Goal: Task Accomplishment & Management: Manage account settings

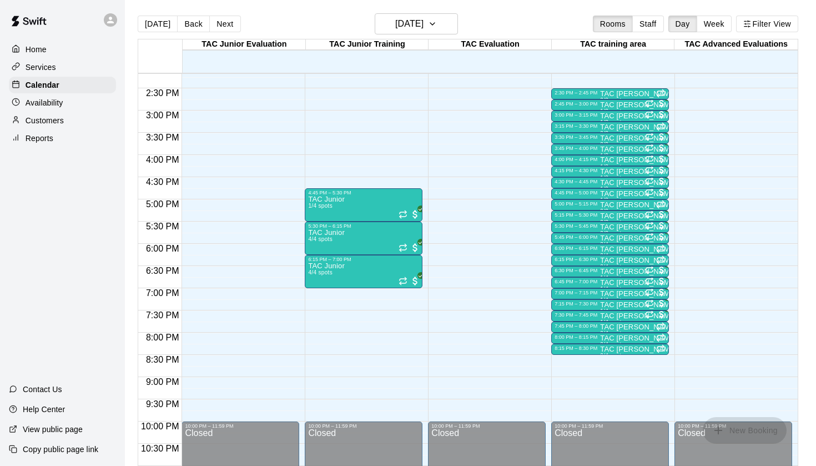
scroll to position [662, 0]
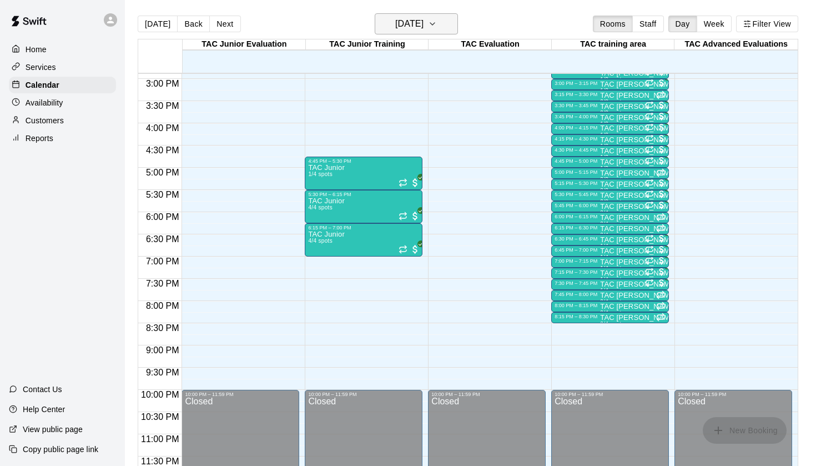
click at [424, 30] on h6 "[DATE]" at bounding box center [409, 24] width 28 height 16
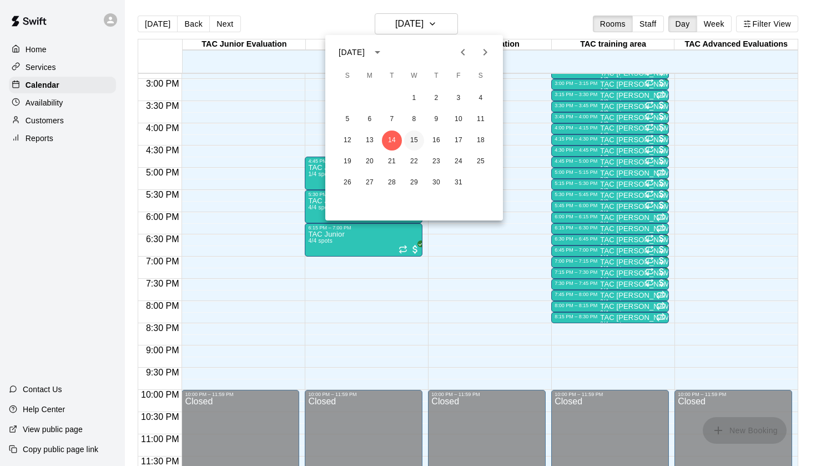
click at [416, 138] on button "15" at bounding box center [414, 140] width 20 height 20
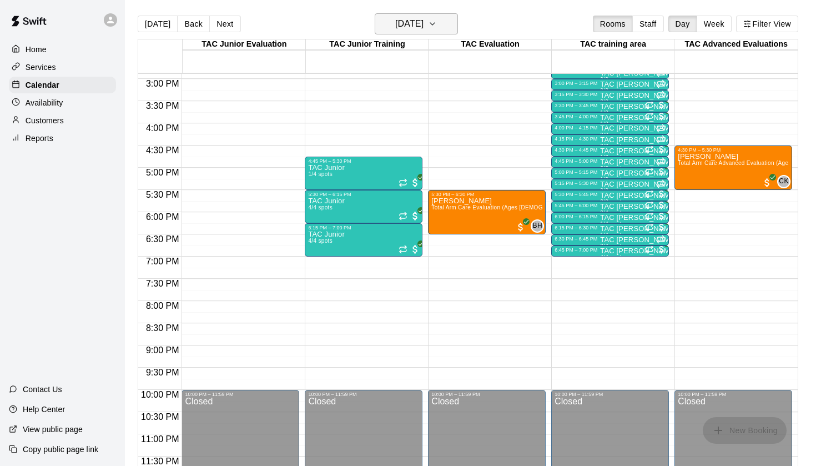
click at [398, 32] on button "[DATE]" at bounding box center [416, 23] width 83 height 21
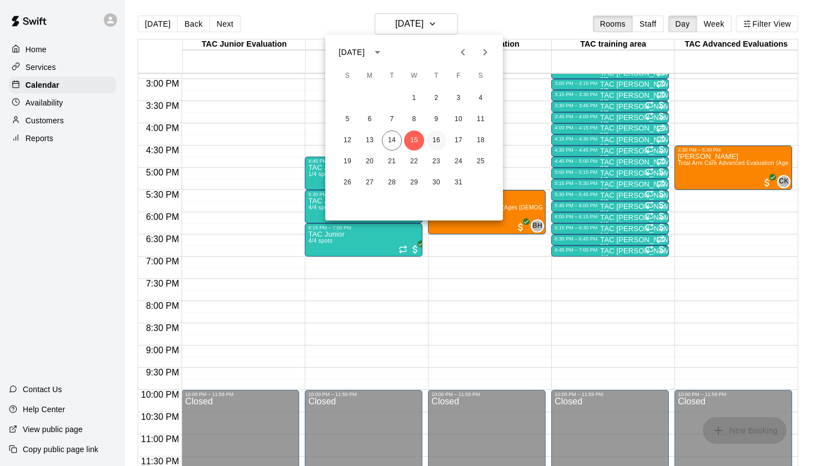
click at [439, 143] on button "16" at bounding box center [436, 140] width 20 height 20
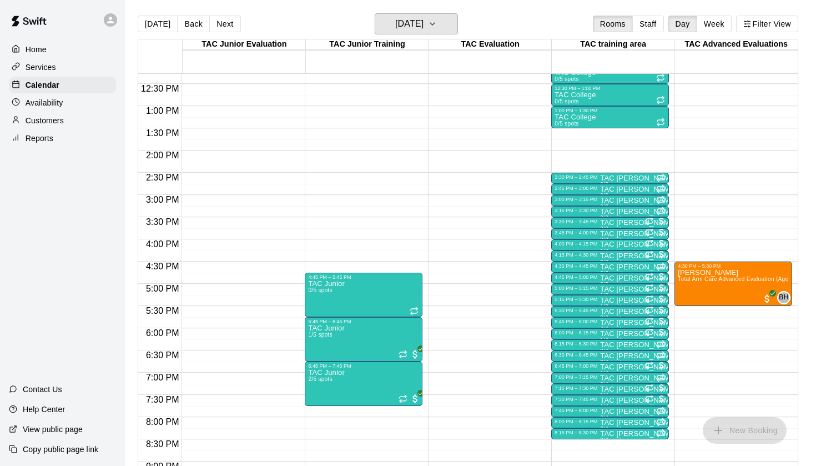
scroll to position [565, 0]
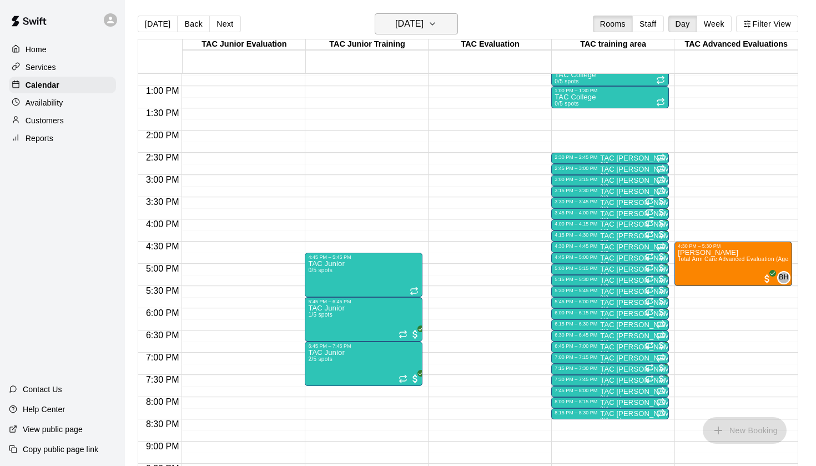
click at [424, 31] on h6 "[DATE]" at bounding box center [409, 24] width 28 height 16
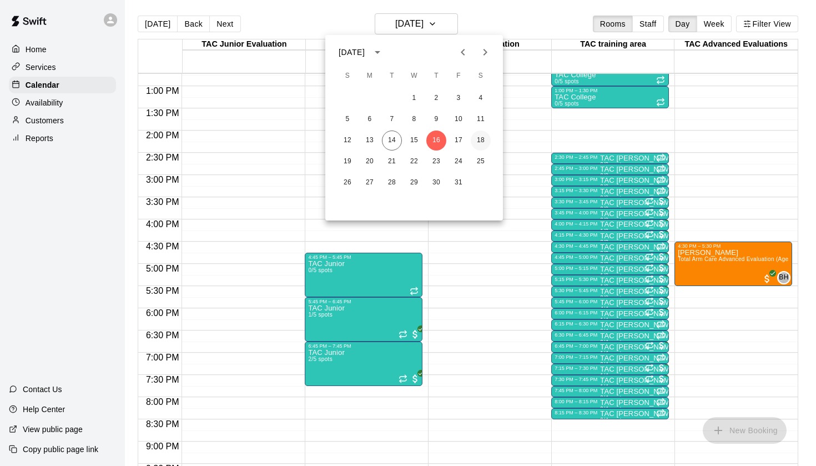
click at [481, 144] on button "18" at bounding box center [481, 140] width 20 height 20
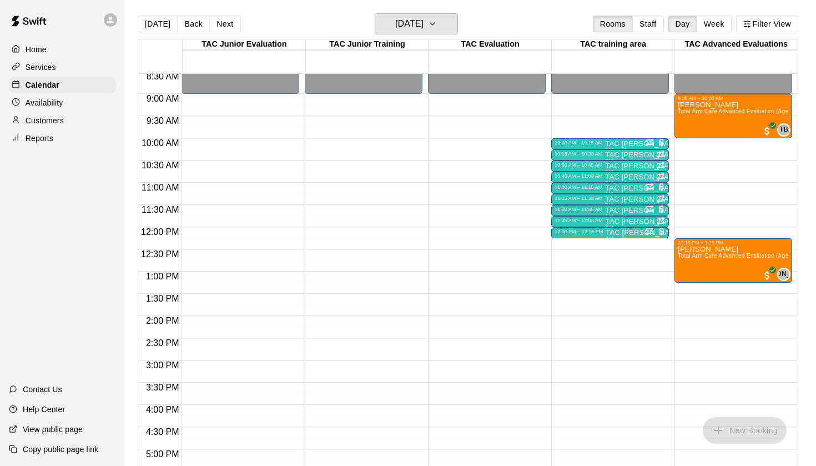
scroll to position [364, 0]
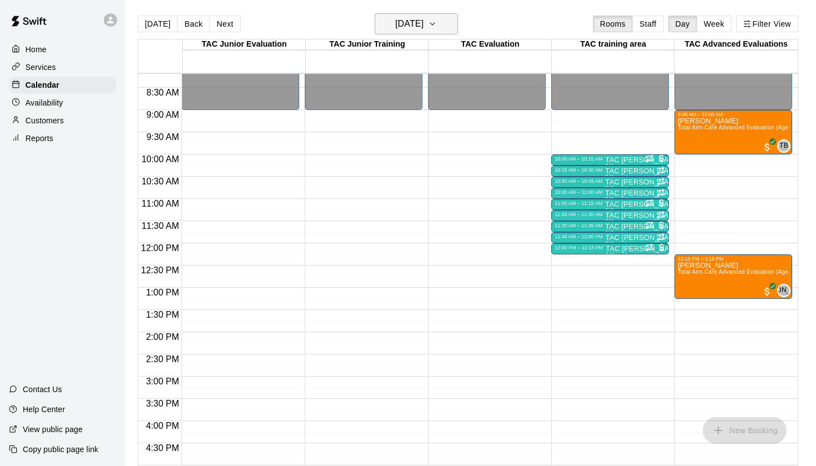
click at [424, 28] on h6 "[DATE]" at bounding box center [409, 24] width 28 height 16
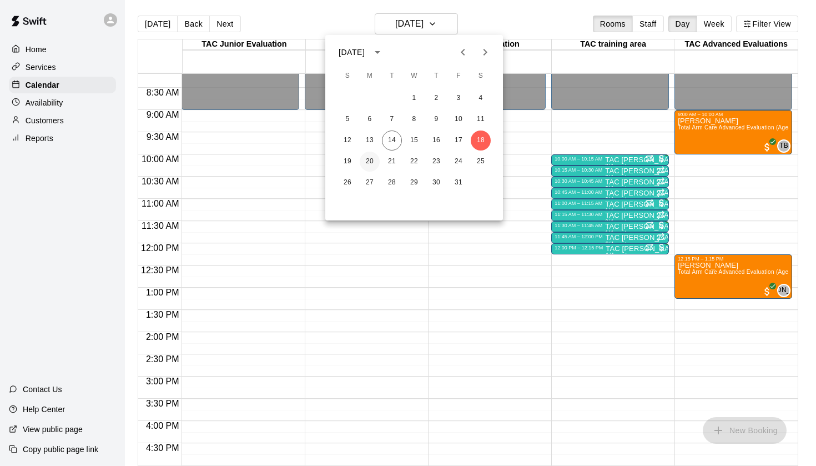
click at [372, 165] on button "20" at bounding box center [370, 162] width 20 height 20
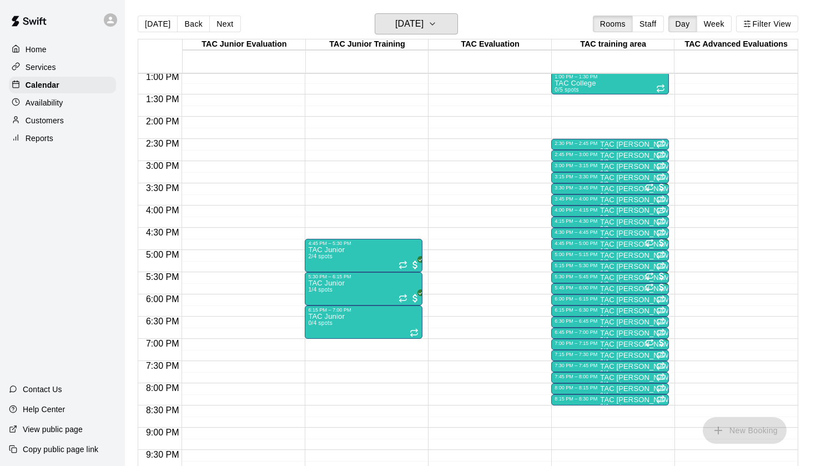
scroll to position [582, 0]
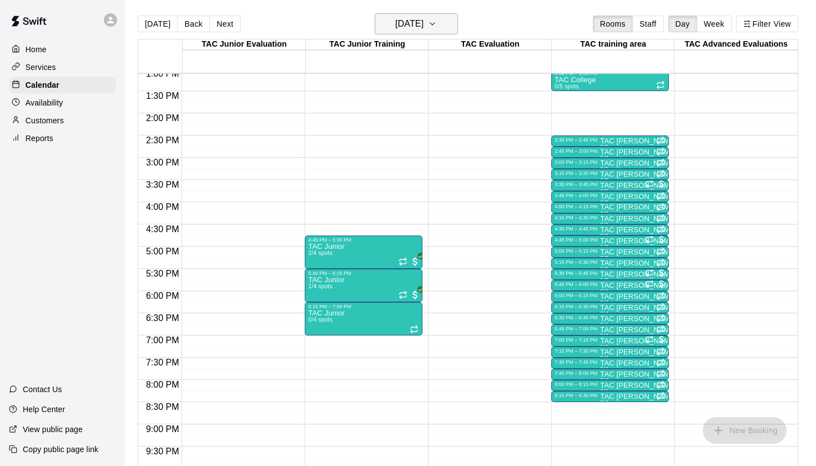
click at [419, 31] on h6 "[DATE]" at bounding box center [409, 24] width 28 height 16
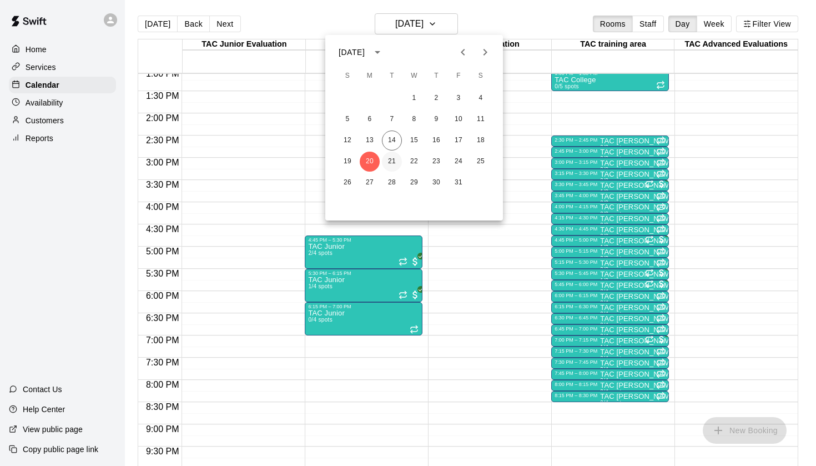
click at [390, 158] on button "21" at bounding box center [392, 162] width 20 height 20
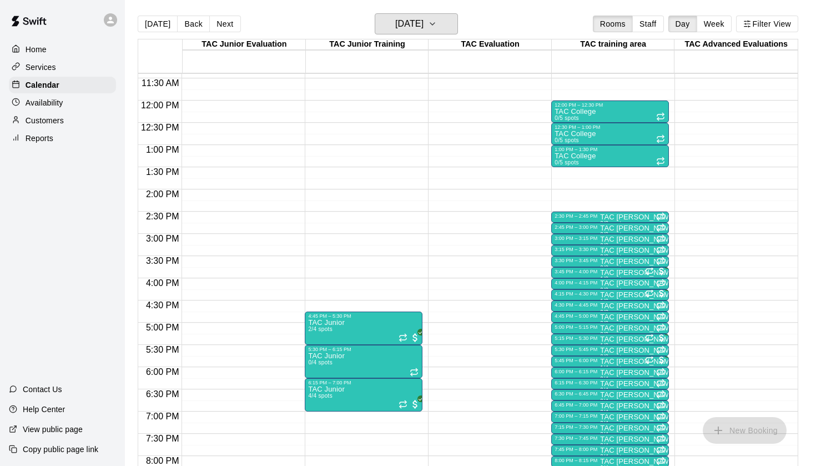
scroll to position [444, 0]
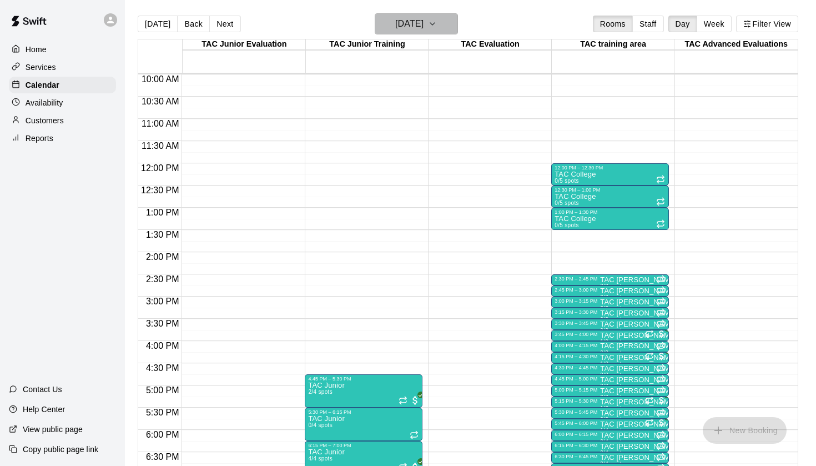
click at [424, 26] on h6 "[DATE]" at bounding box center [409, 24] width 28 height 16
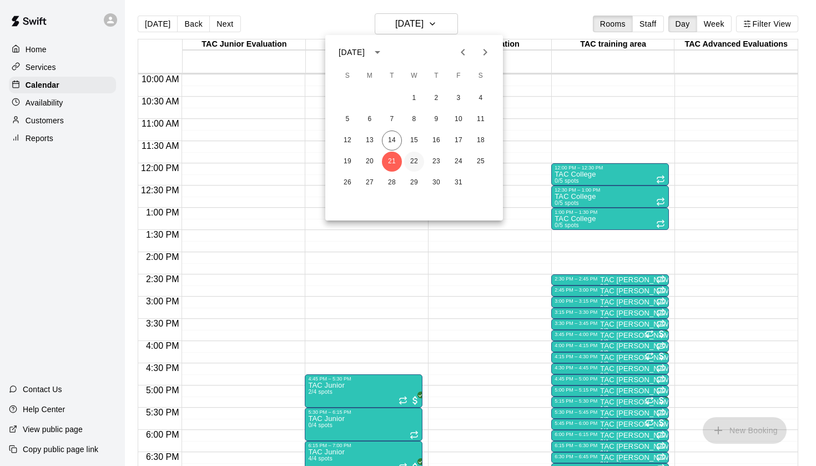
click at [416, 161] on button "22" at bounding box center [414, 162] width 20 height 20
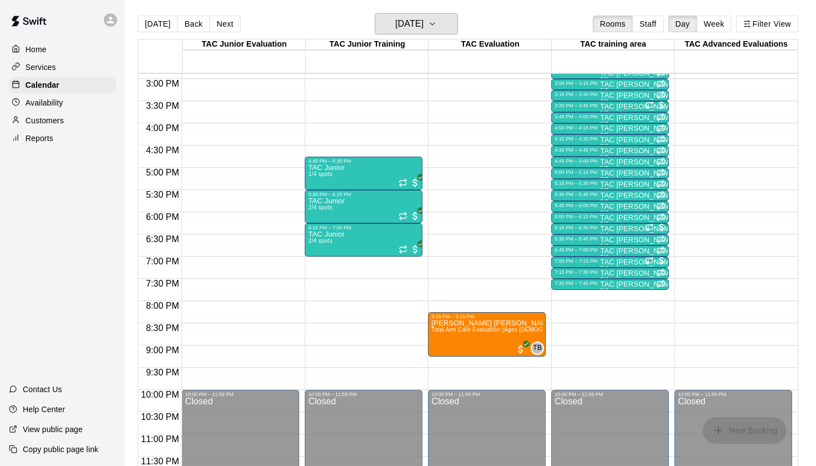
scroll to position [662, 0]
click at [437, 25] on icon "button" at bounding box center [432, 23] width 9 height 13
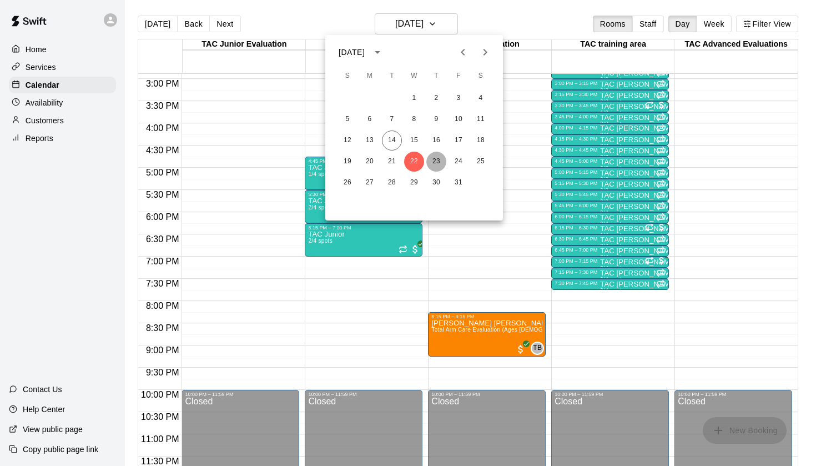
click at [436, 158] on button "23" at bounding box center [436, 162] width 20 height 20
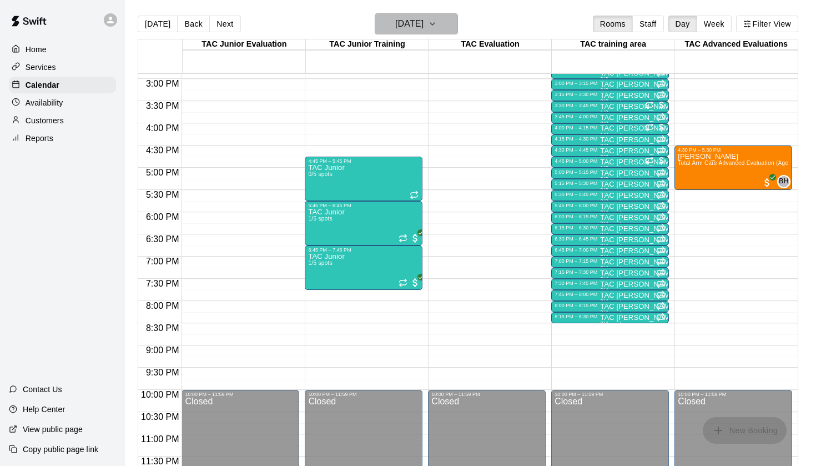
click at [424, 23] on h6 "[DATE]" at bounding box center [409, 24] width 28 height 16
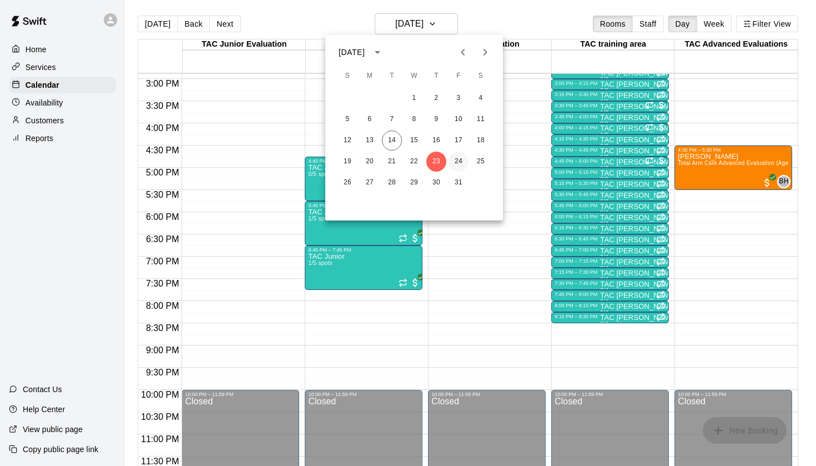
click at [456, 161] on button "24" at bounding box center [459, 162] width 20 height 20
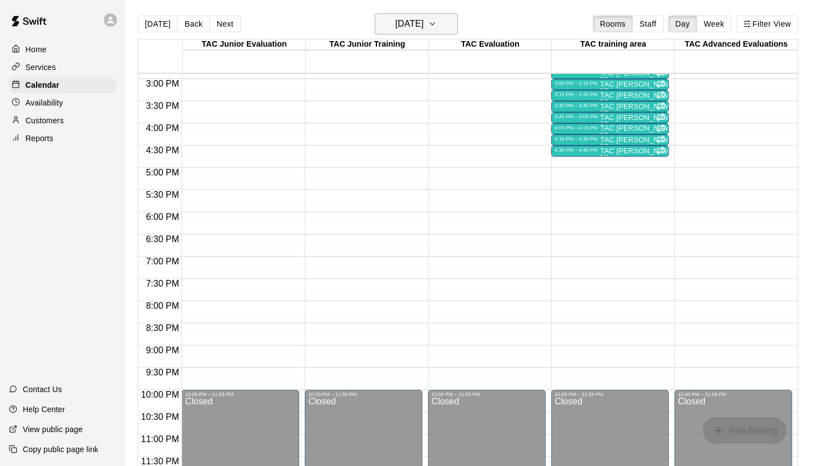
click at [424, 23] on h6 "[DATE]" at bounding box center [409, 24] width 28 height 16
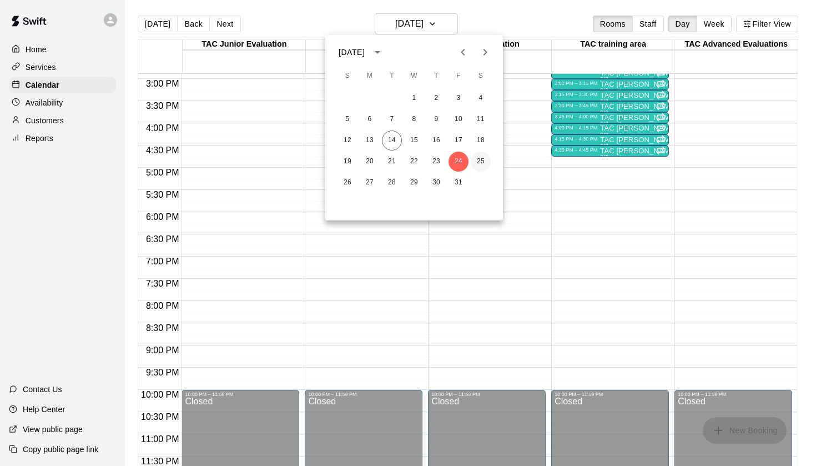
click at [484, 162] on button "25" at bounding box center [481, 162] width 20 height 20
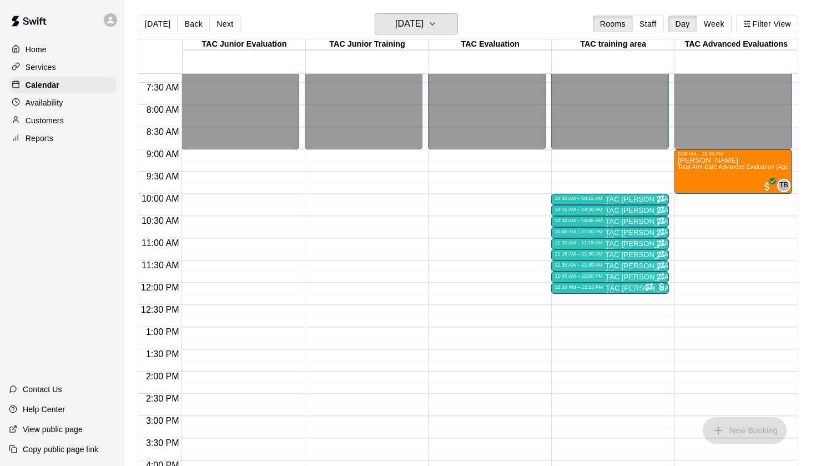
scroll to position [323, 0]
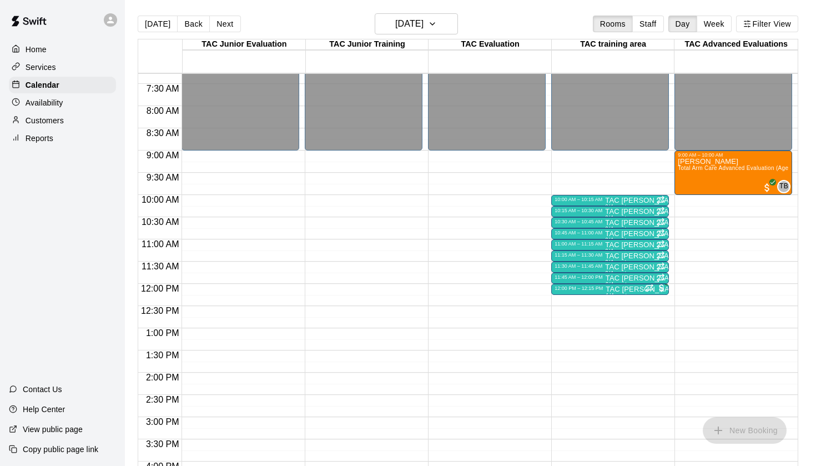
click at [57, 107] on p "Availability" at bounding box center [45, 102] width 38 height 11
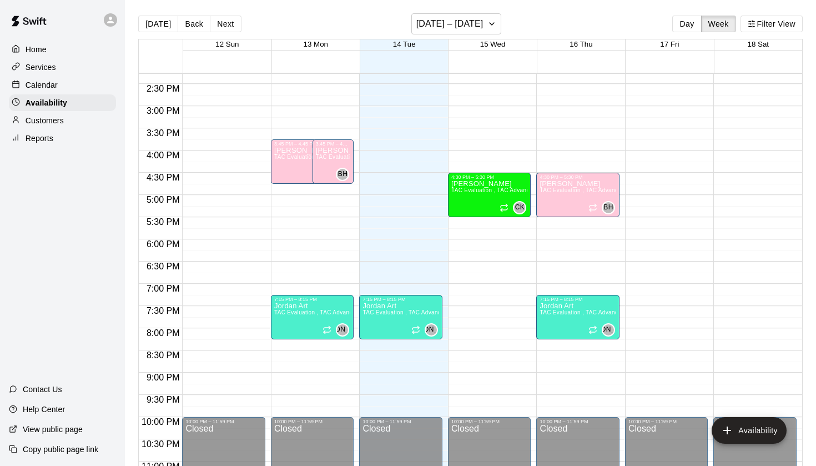
scroll to position [635, 0]
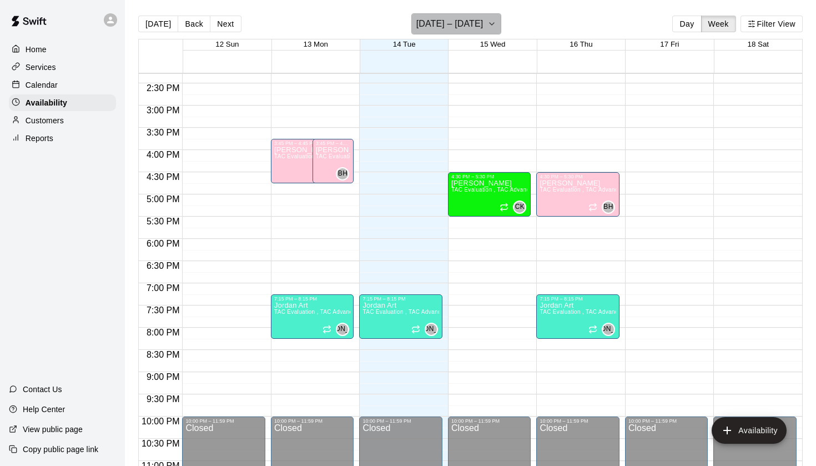
click at [466, 33] on button "[DATE] – [DATE]" at bounding box center [456, 23] width 91 height 21
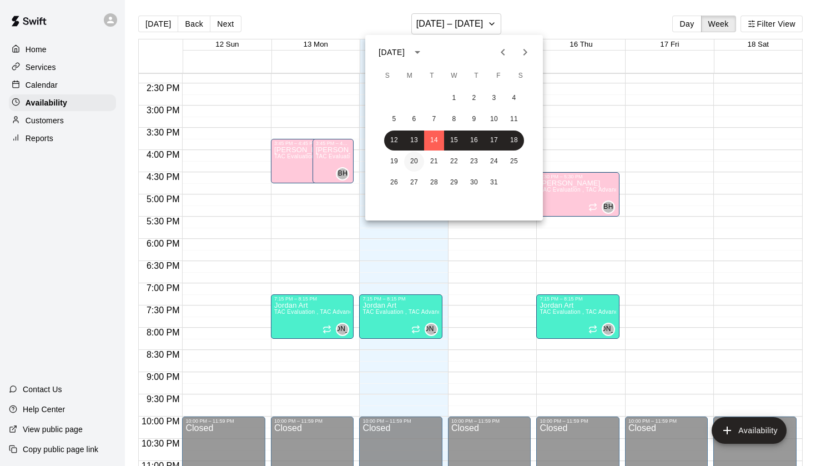
click at [415, 164] on button "20" at bounding box center [414, 162] width 20 height 20
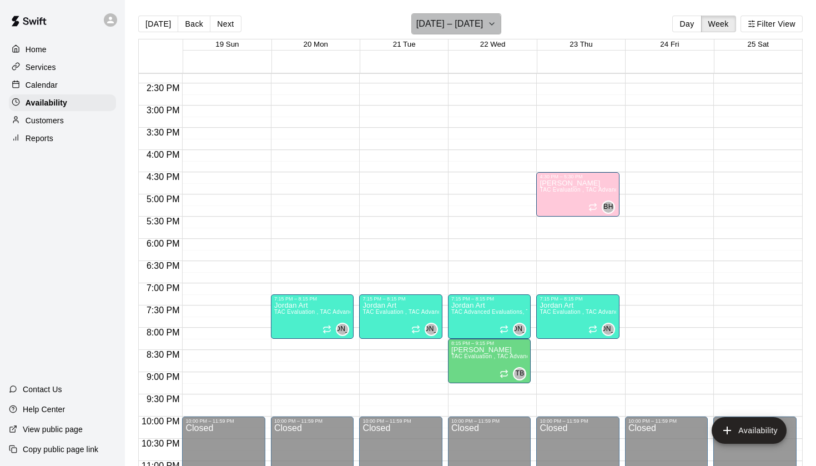
click at [444, 34] on button "[DATE] – [DATE]" at bounding box center [456, 23] width 91 height 21
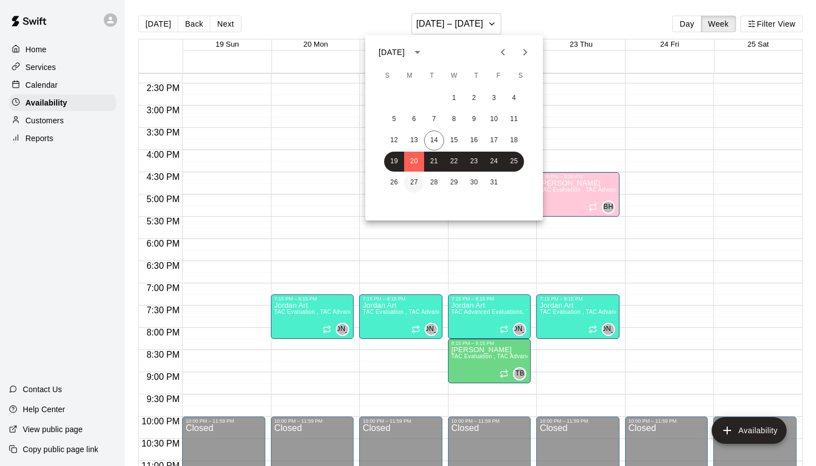
click at [416, 184] on button "27" at bounding box center [414, 183] width 20 height 20
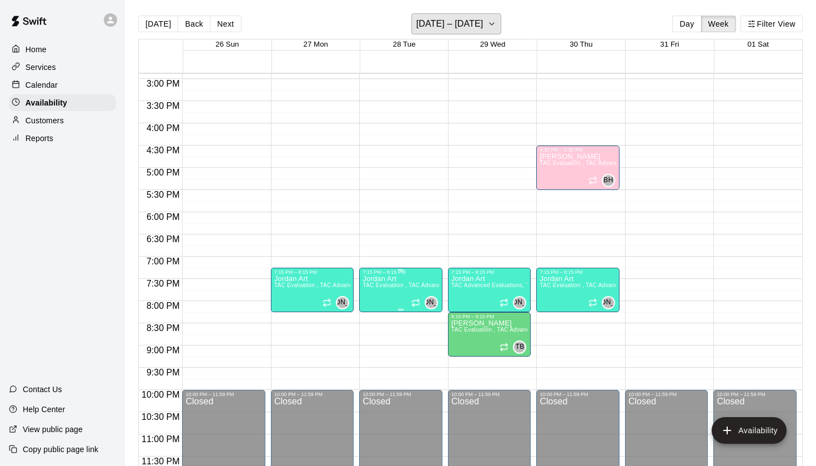
scroll to position [662, 0]
click at [50, 84] on p "Calendar" at bounding box center [42, 84] width 32 height 11
